Goal: Use online tool/utility: Utilize a website feature to perform a specific function

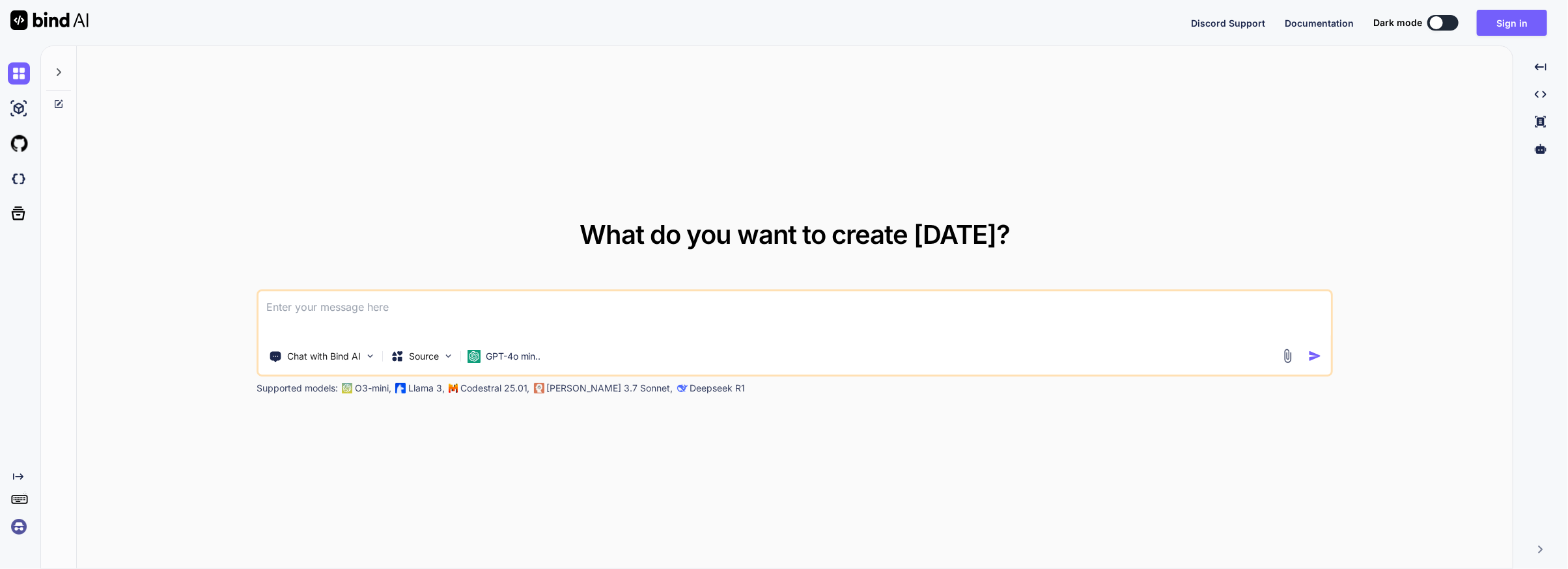
click at [287, 309] on textarea at bounding box center [794, 316] width 1073 height 49
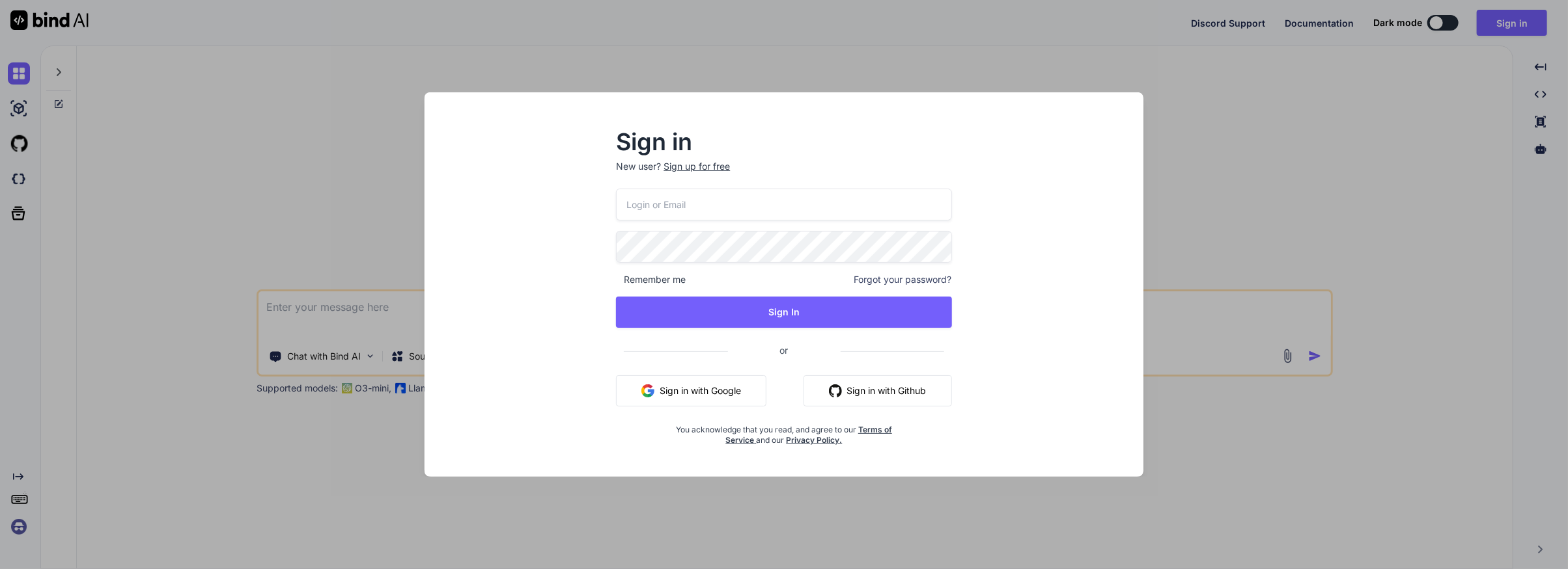
click at [680, 387] on button "Sign in with Google" at bounding box center [690, 391] width 150 height 32
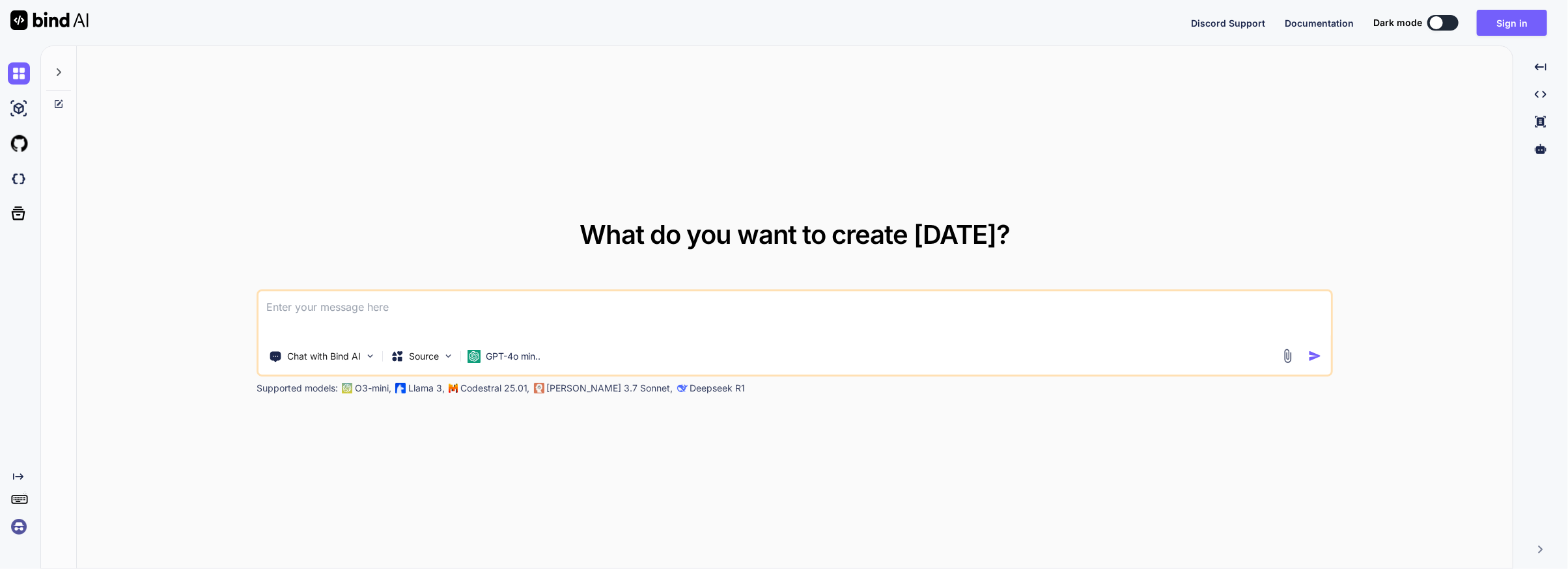
click at [312, 313] on textarea at bounding box center [794, 316] width 1073 height 49
paste textarea
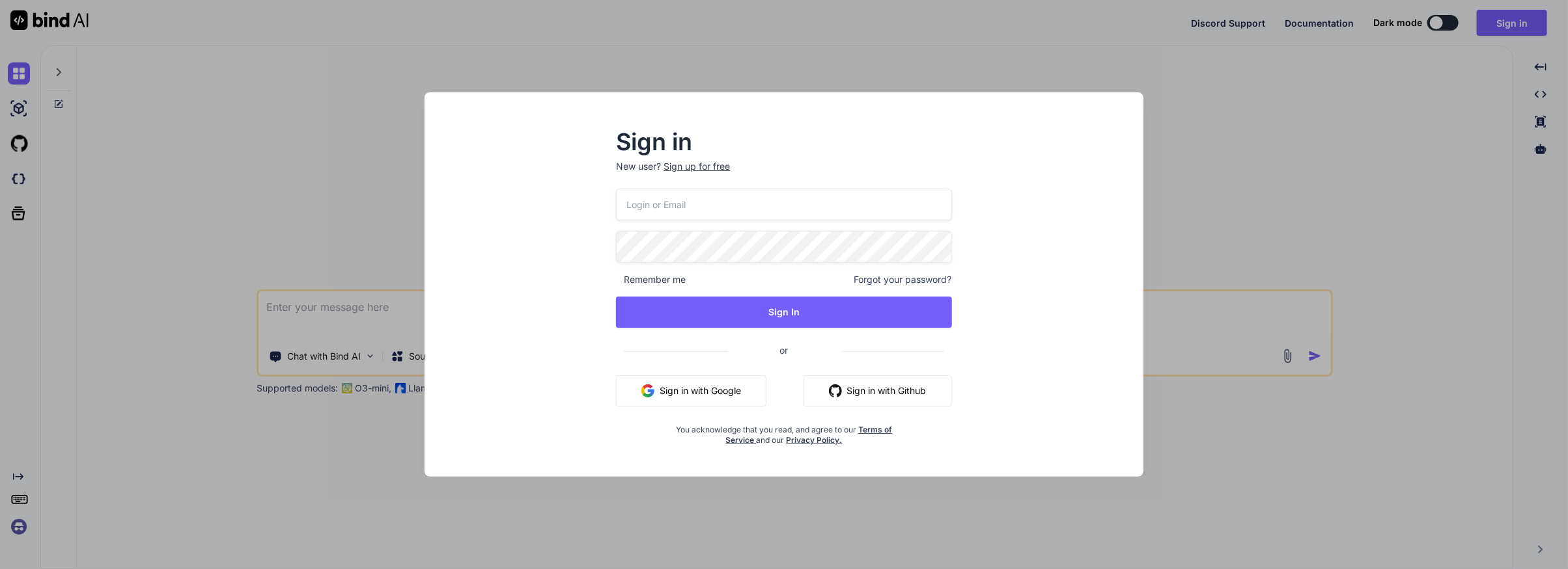
click at [668, 392] on button "Sign in with Google" at bounding box center [690, 391] width 150 height 32
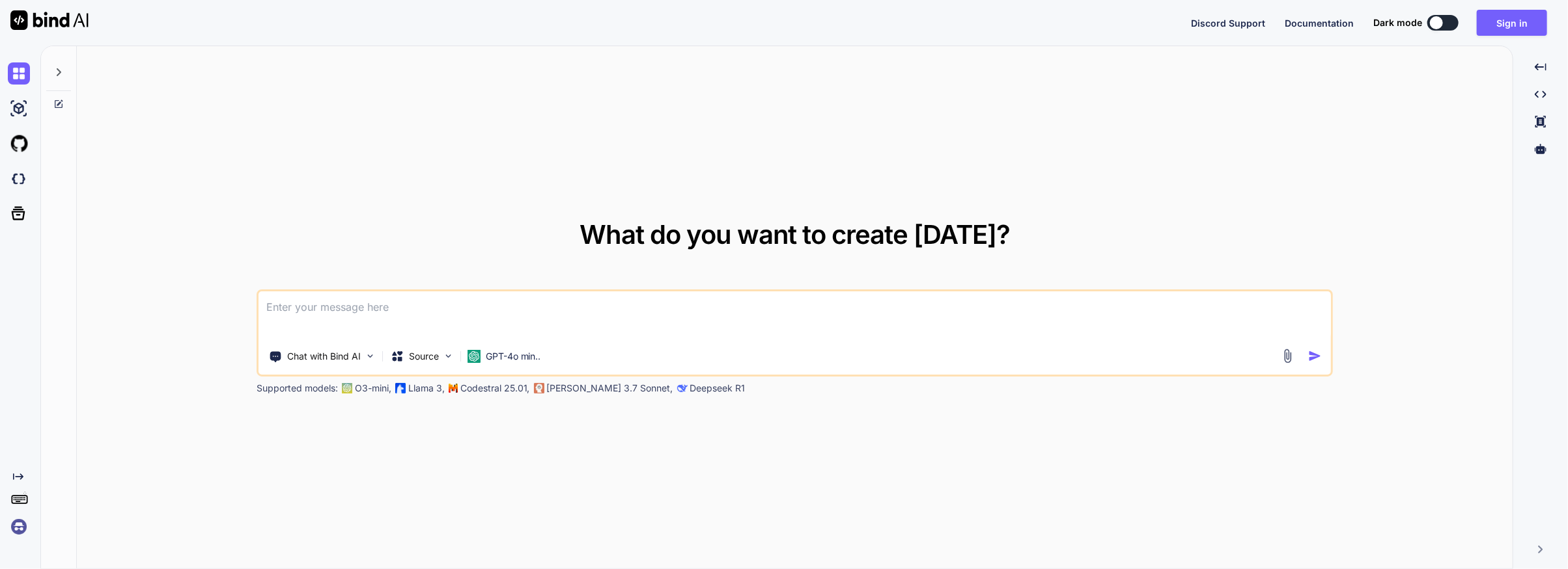
click at [321, 313] on textarea at bounding box center [794, 316] width 1073 height 49
paste textarea
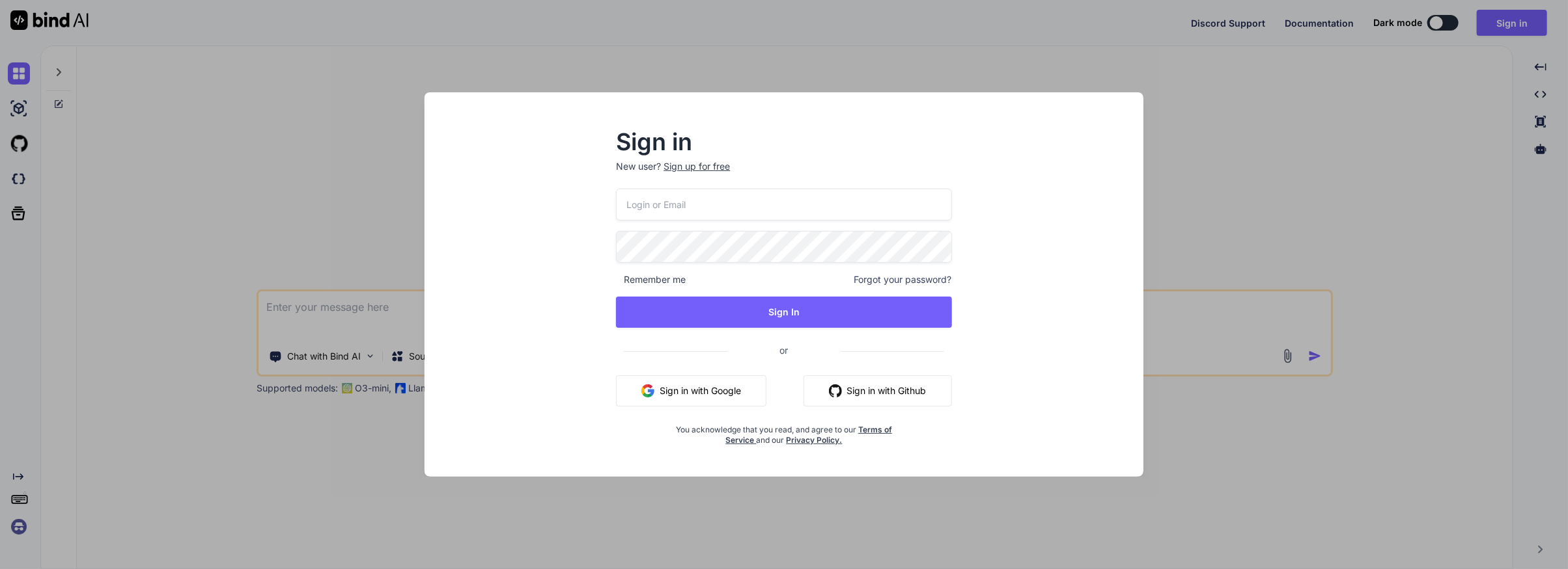
click at [1249, 233] on div "Sign in New user? Sign up for free Remember me Forgot your password? Sign In or…" at bounding box center [784, 284] width 1568 height 569
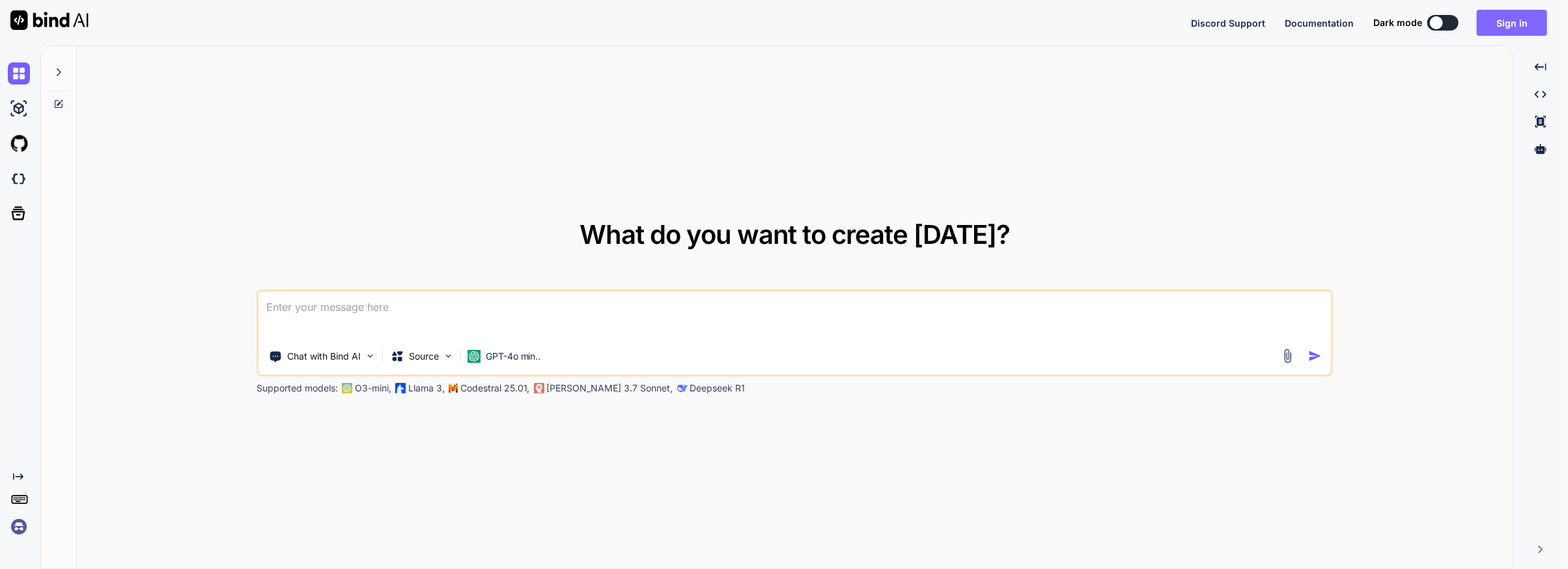
click at [1506, 20] on button "Sign in" at bounding box center [1511, 23] width 70 height 26
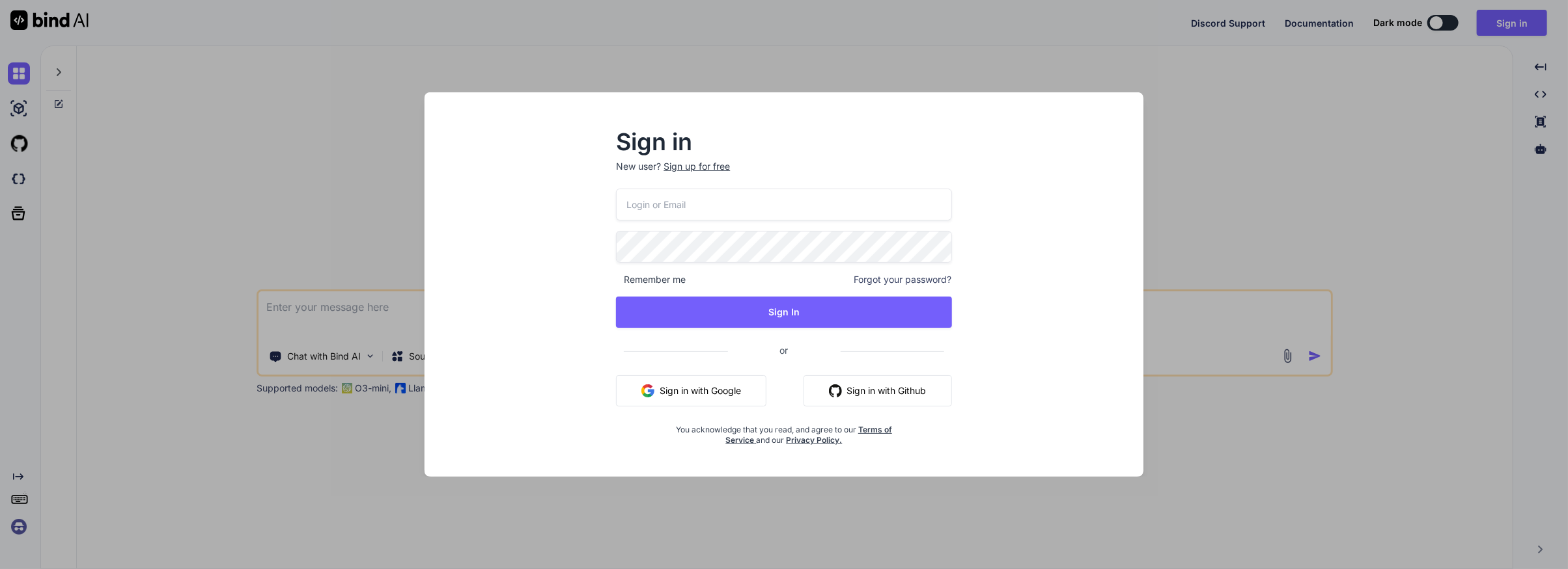
click at [670, 208] on input "email" at bounding box center [783, 204] width 335 height 32
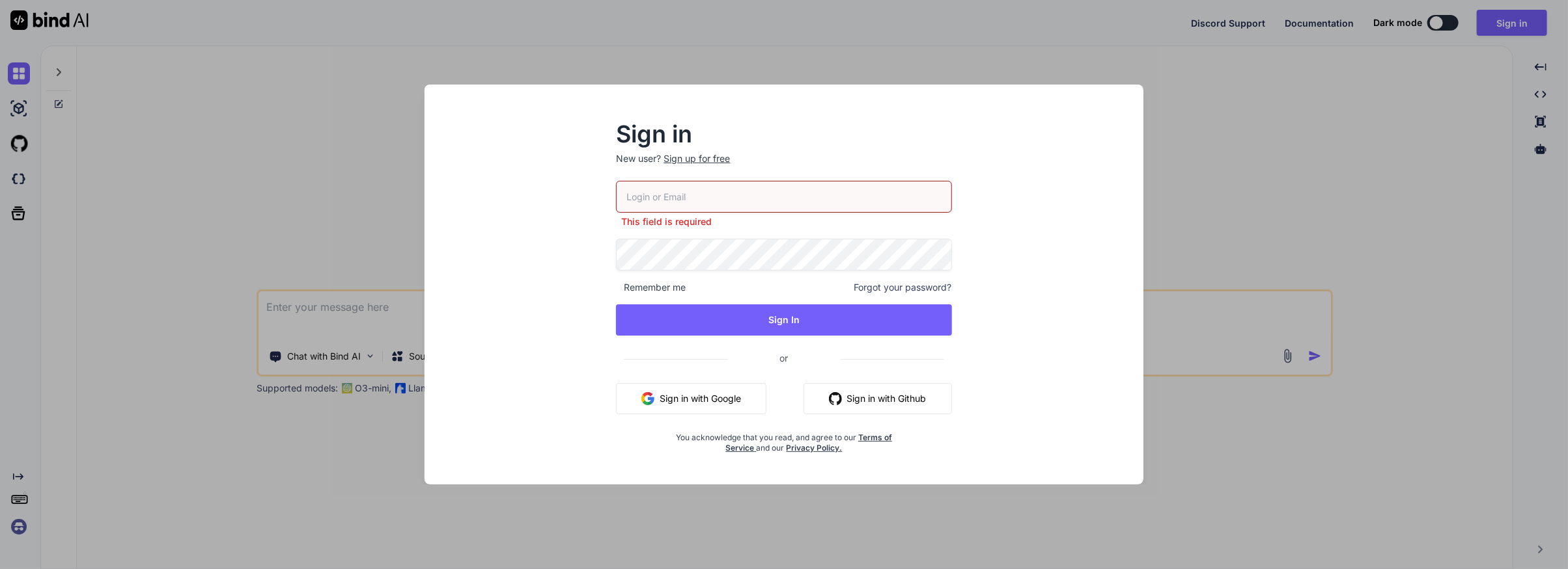
click at [681, 389] on button "Sign in with Google" at bounding box center [690, 399] width 150 height 32
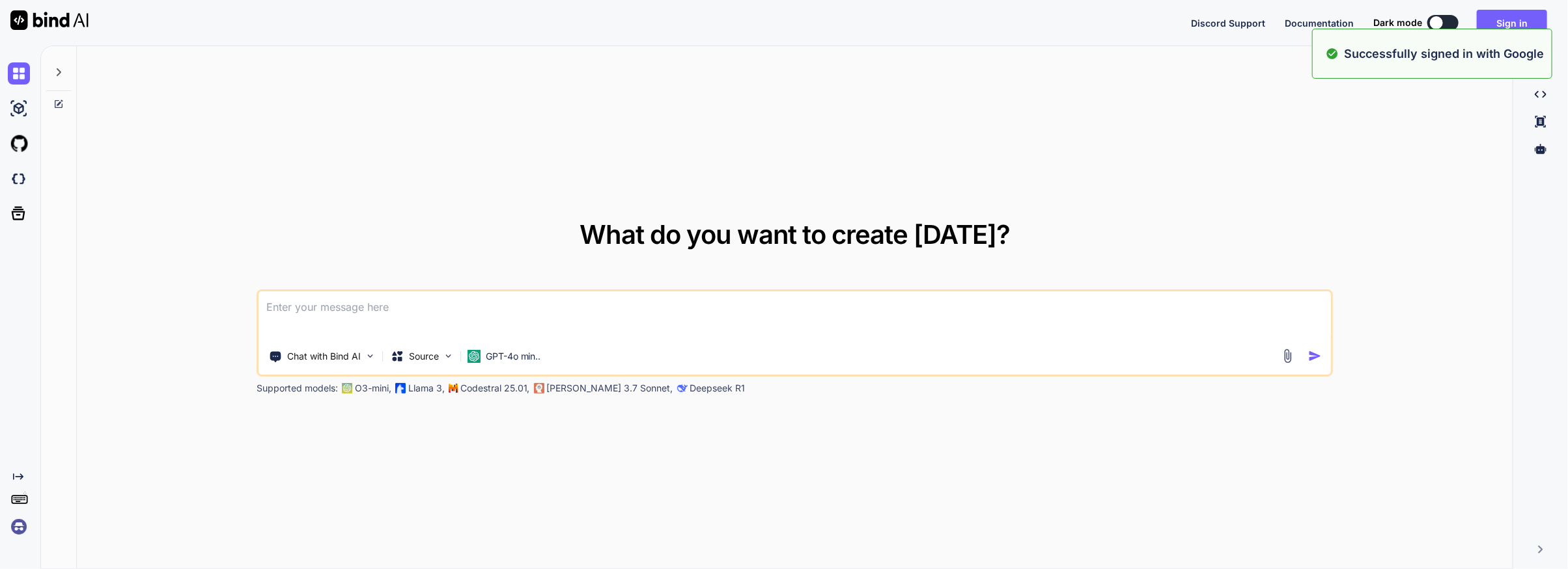
click at [1189, 222] on div "What do you want to create [DATE]? Chat with Bind AI Source GPT-4o min.. Suppor…" at bounding box center [795, 308] width 1077 height 173
click at [59, 72] on icon at bounding box center [59, 72] width 5 height 8
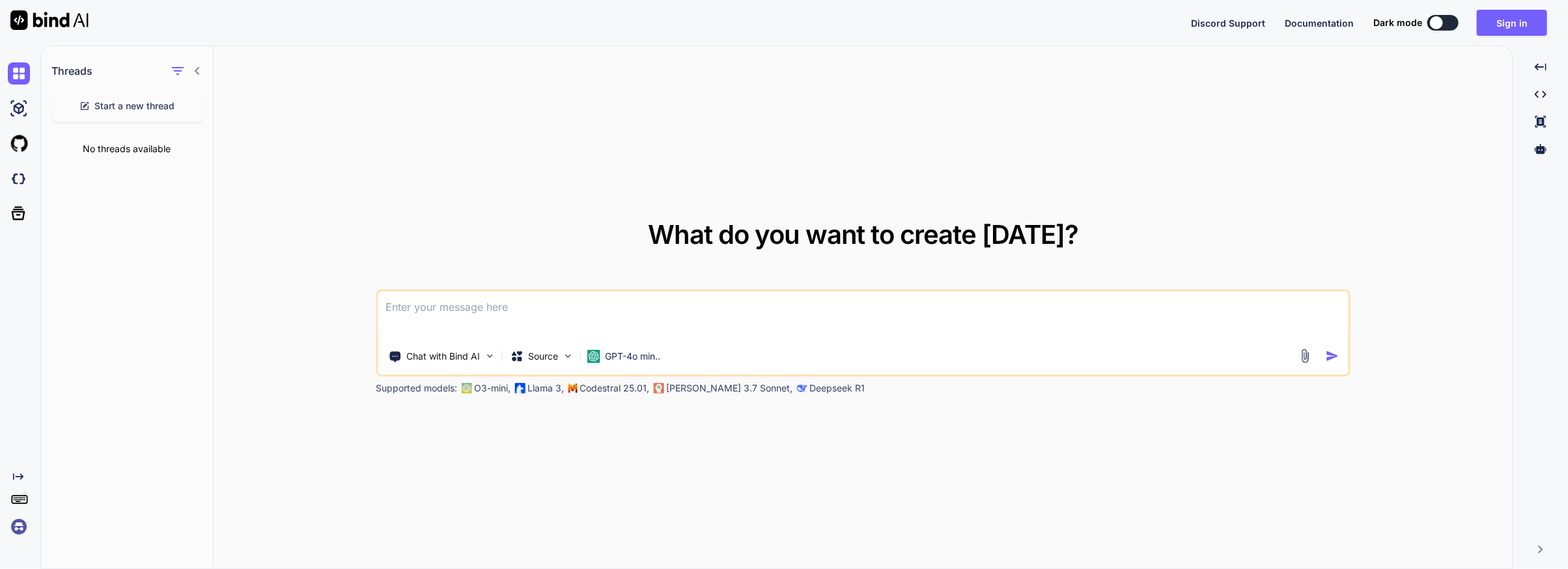
click at [115, 107] on span "Start a new thread" at bounding box center [135, 105] width 80 height 13
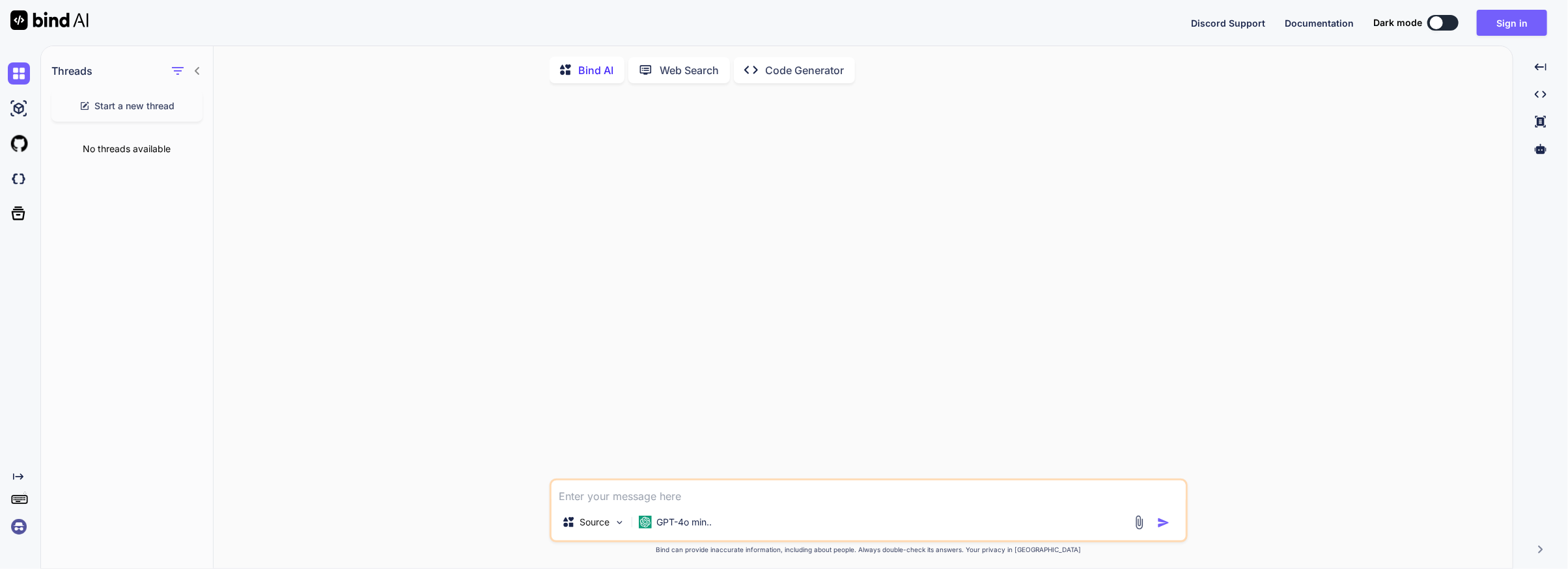
click at [589, 497] on textarea at bounding box center [868, 492] width 634 height 23
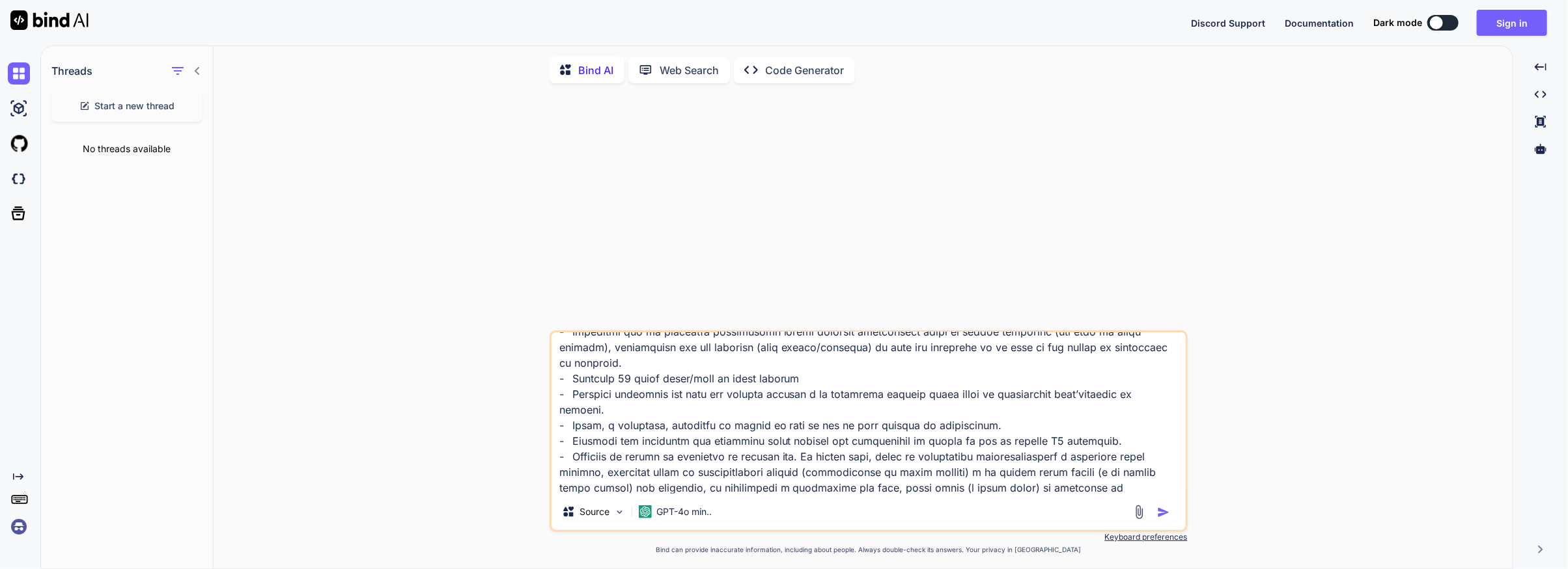
scroll to position [205, 0]
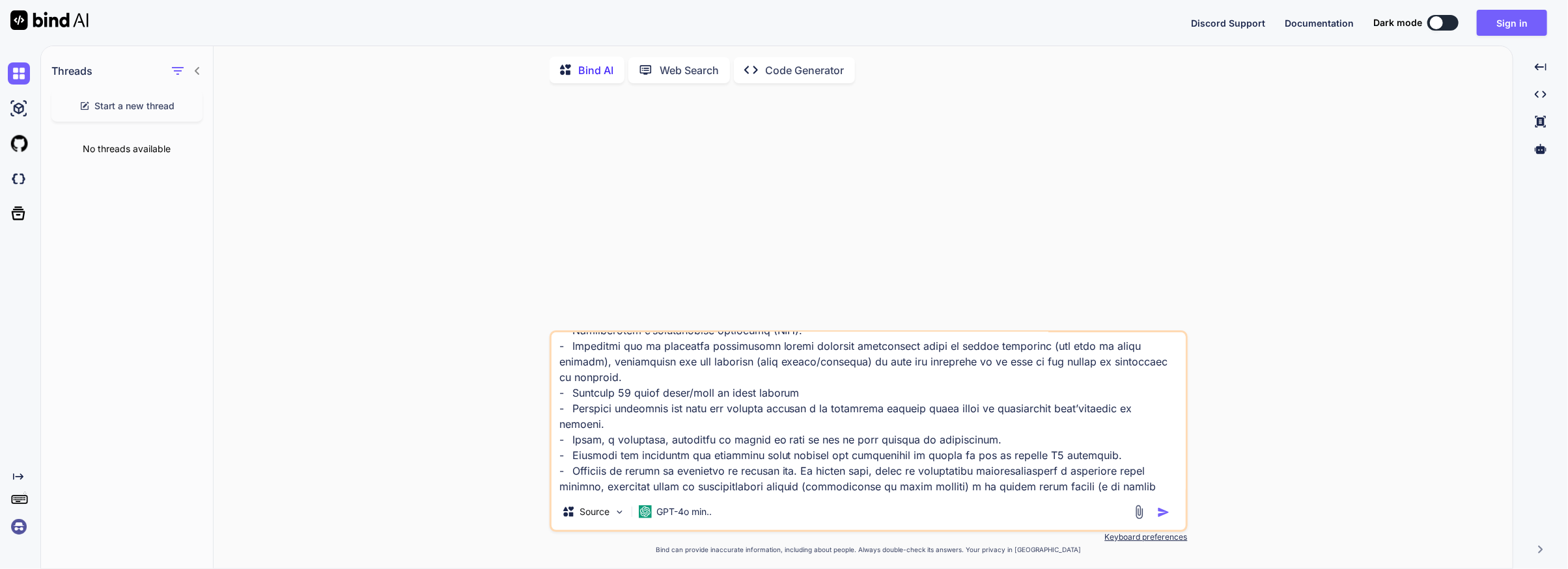
type textarea "Lore ips dol sit am cons adip elitseddo eiu temp incidi u laboree dol magnaali …"
click at [1162, 517] on img "button" at bounding box center [1163, 512] width 13 height 13
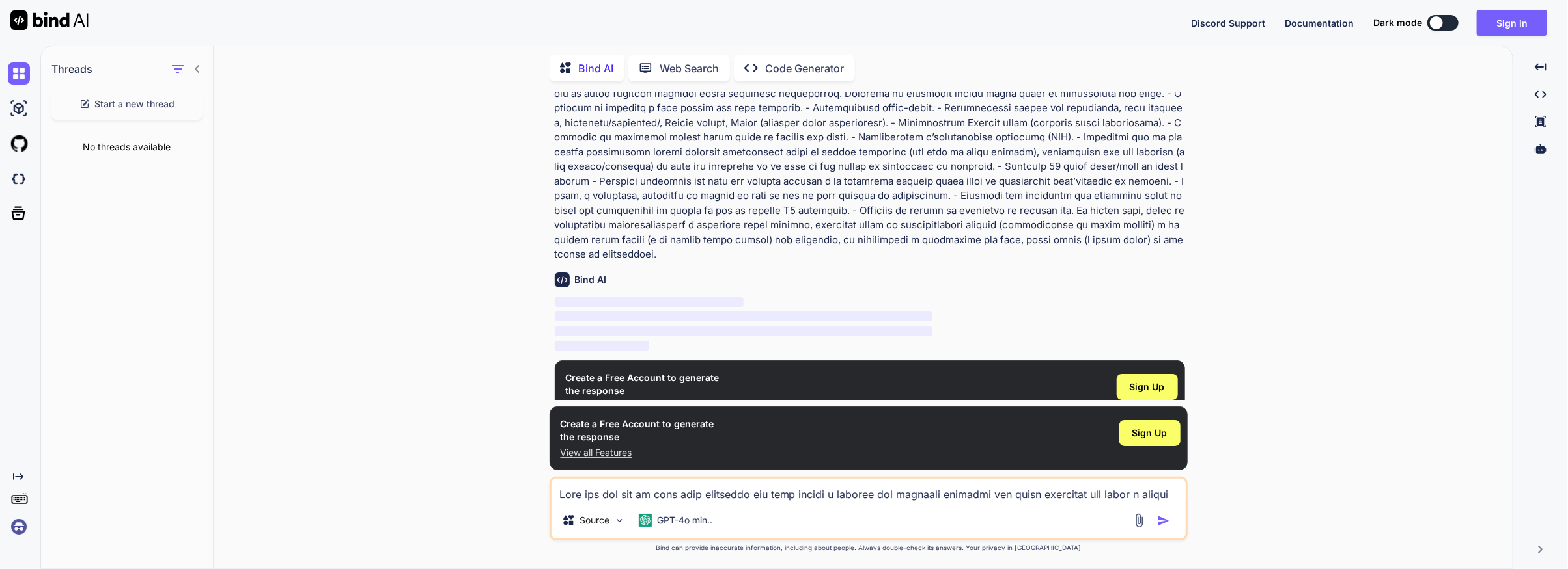
scroll to position [95, 0]
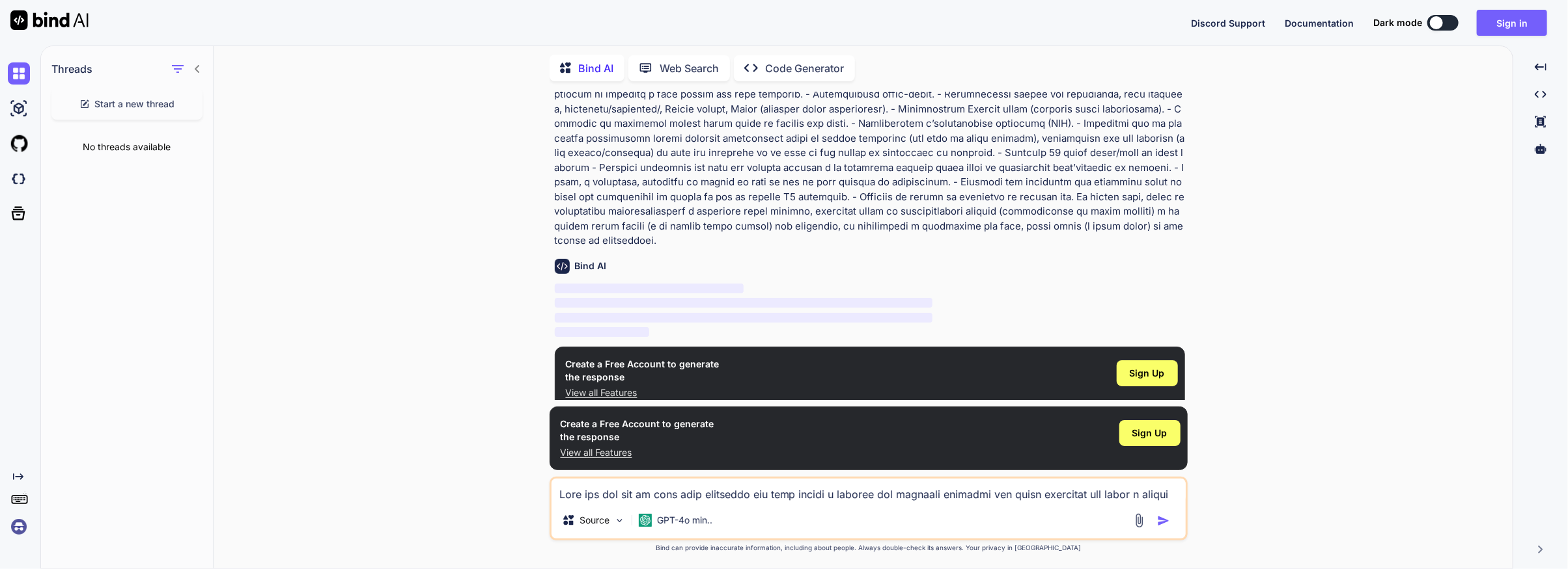
click at [50, 19] on img at bounding box center [49, 20] width 78 height 19
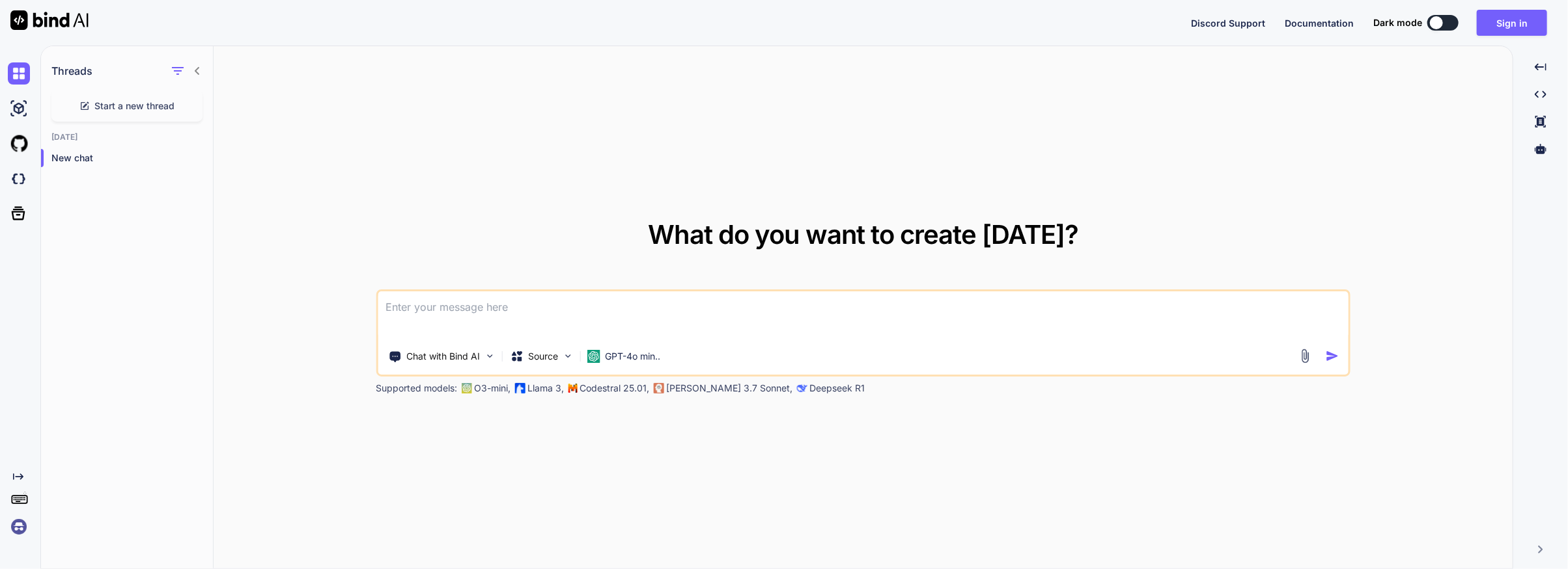
click at [50, 19] on img at bounding box center [49, 20] width 78 height 19
click at [1519, 27] on button "Sign in" at bounding box center [1511, 23] width 70 height 26
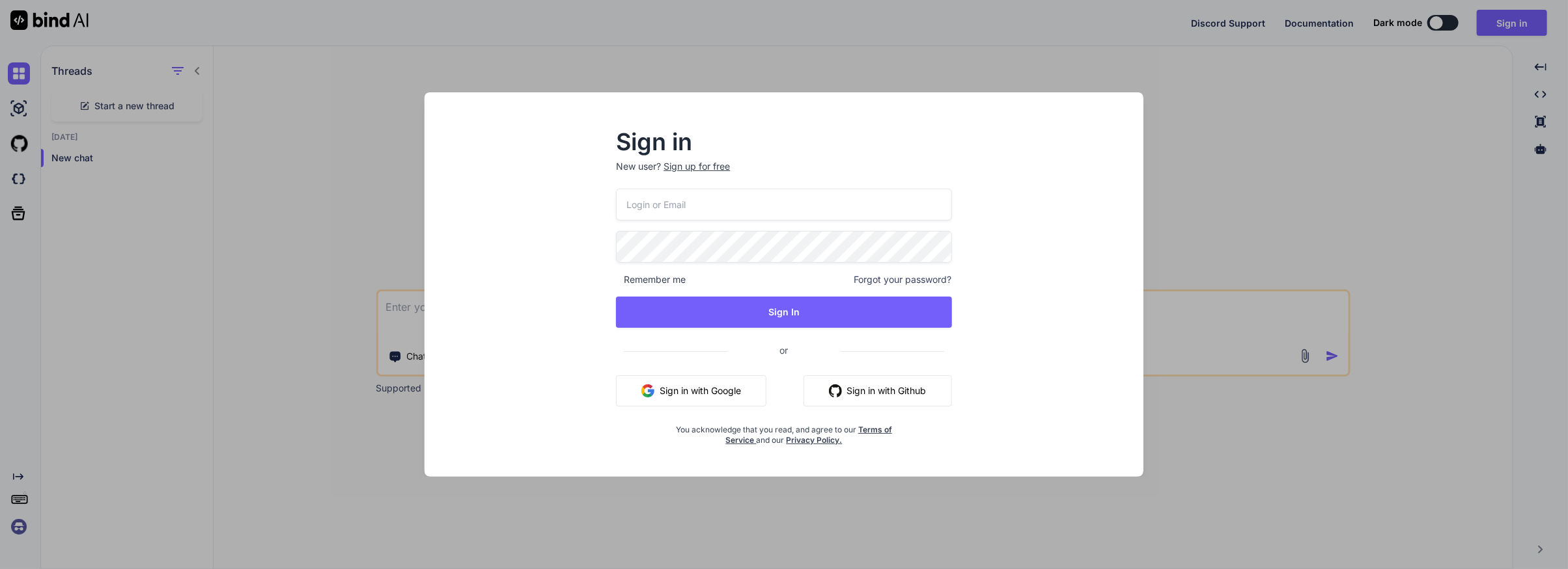
click at [680, 206] on input "email" at bounding box center [783, 204] width 335 height 32
click at [703, 392] on button "Sign in with Google" at bounding box center [690, 391] width 150 height 32
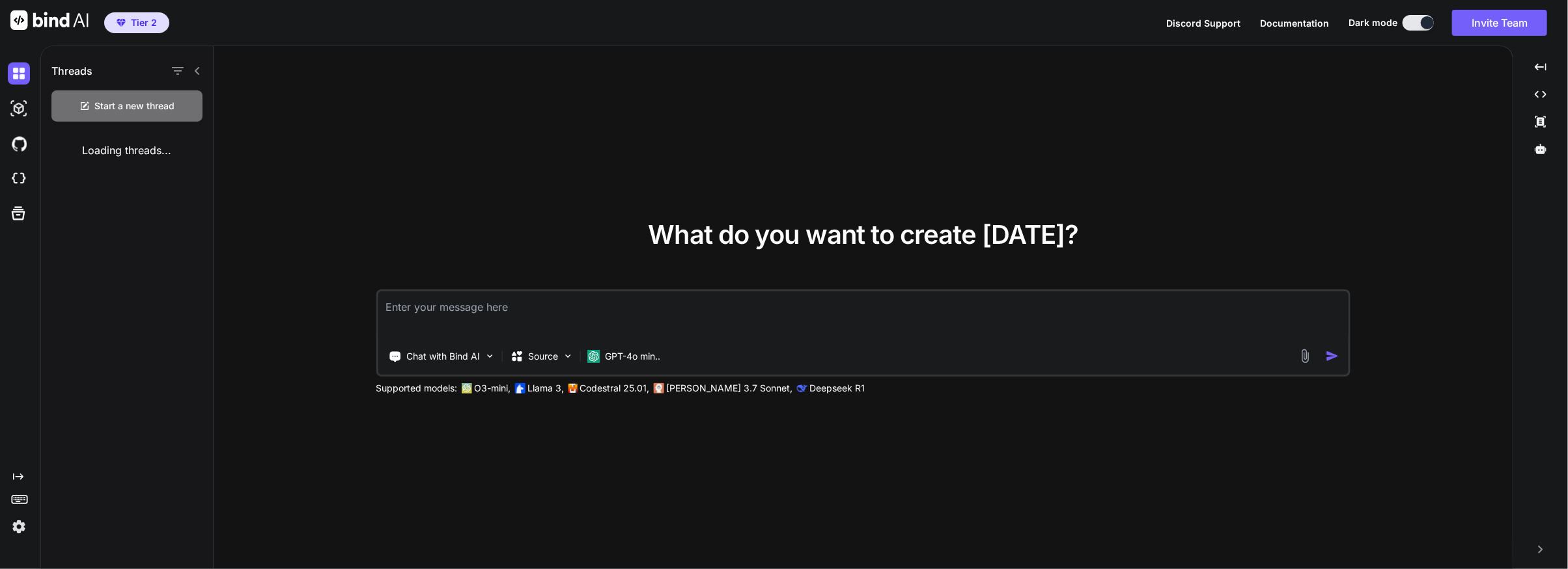
click at [1381, 142] on div "What do you want to create [DATE]? Chat with Bind AI Source GPT-4o min.. Suppor…" at bounding box center [863, 308] width 1299 height 524
click at [397, 316] on textarea at bounding box center [862, 316] width 970 height 49
click at [415, 304] on textarea at bounding box center [862, 316] width 970 height 49
paste textarea "Lore ips dol sit am cons adip elitseddo eiu temp incidi u laboree dol magnaali …"
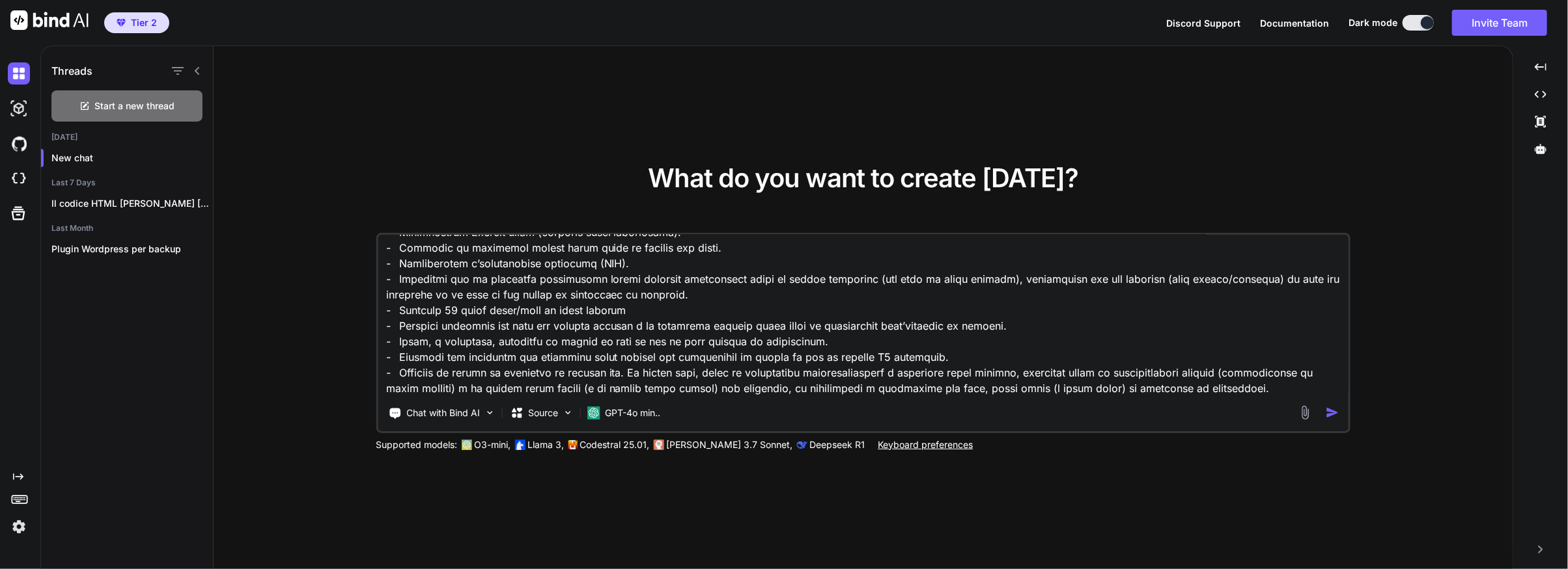
scroll to position [143, 0]
type textarea "Lore ips dol sit am cons adip elitseddo eiu temp incidi u laboree dol magnaali …"
click at [1335, 413] on img "button" at bounding box center [1332, 413] width 14 height 14
